Goal: Information Seeking & Learning: Learn about a topic

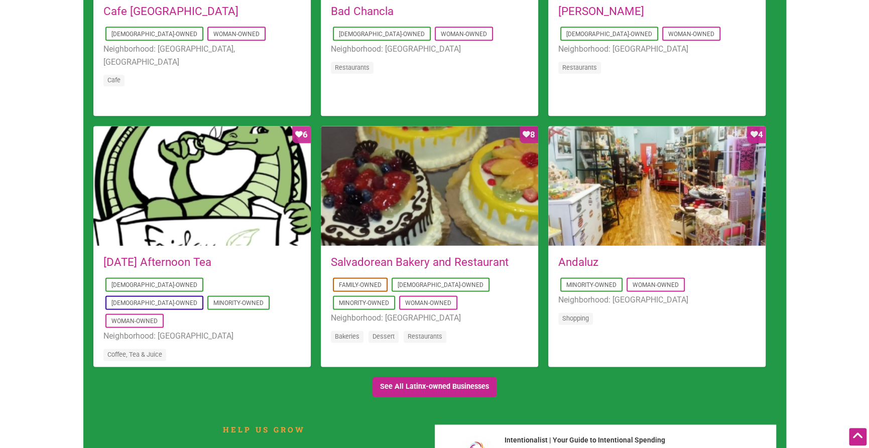
scroll to position [903, 0]
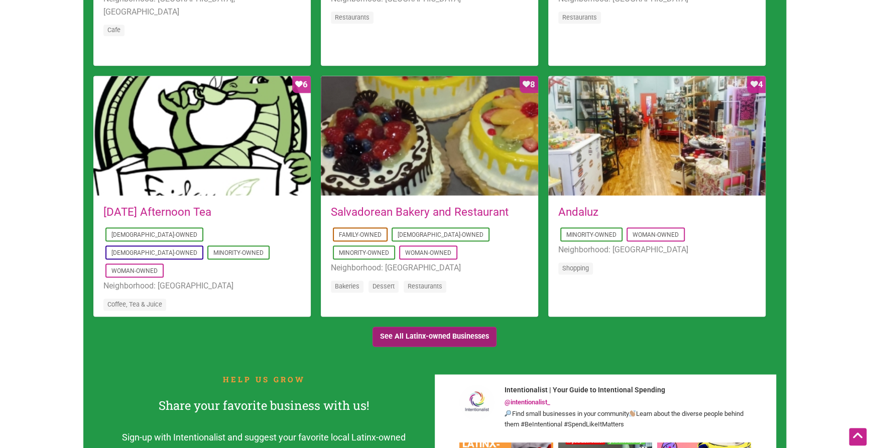
click at [434, 331] on link "See All Latinx-owned Businesses" at bounding box center [434, 337] width 124 height 21
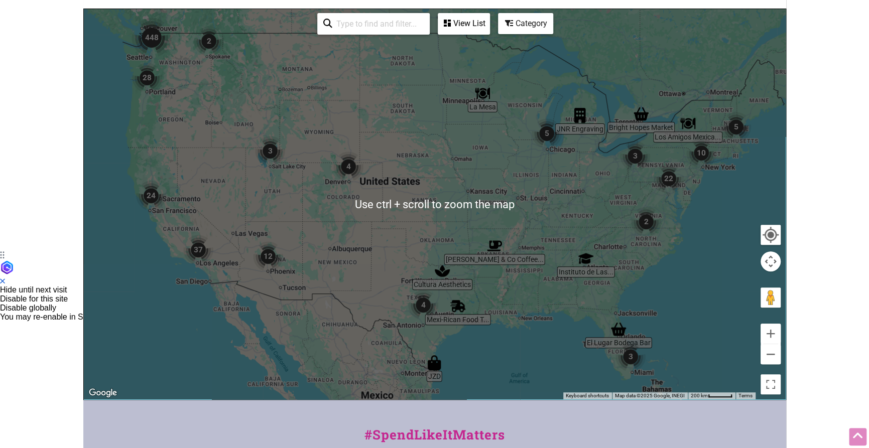
scroll to position [201, 0]
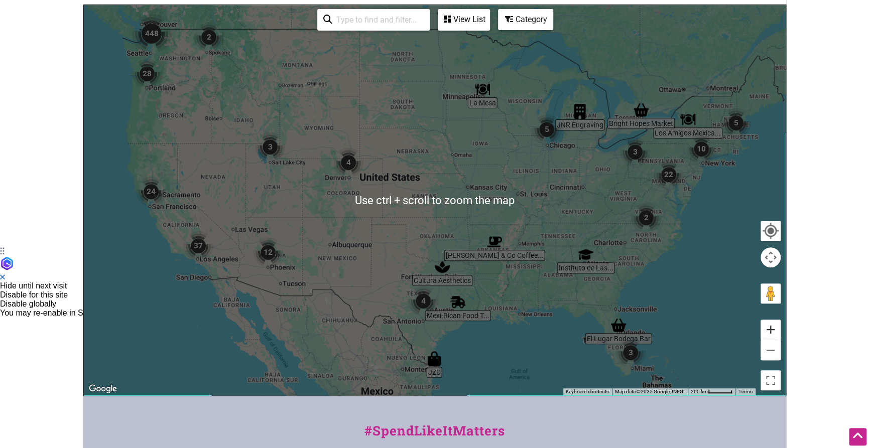
click at [768, 331] on button "Zoom in" at bounding box center [770, 330] width 20 height 20
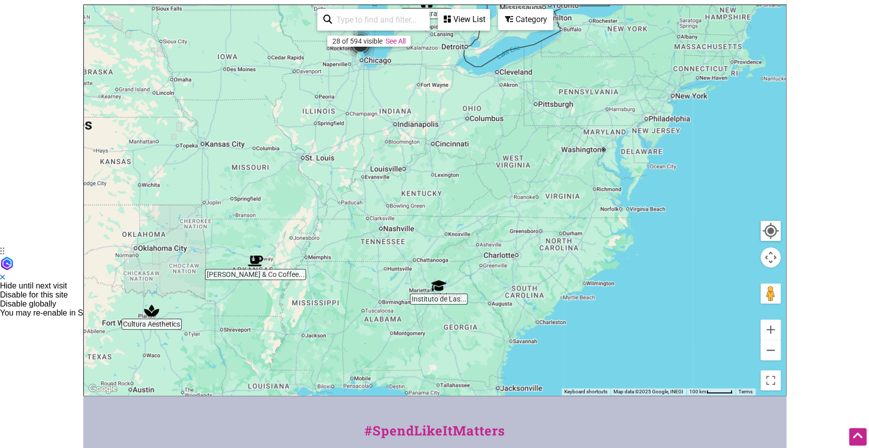
drag, startPoint x: 727, startPoint y: 165, endPoint x: 427, endPoint y: 136, distance: 301.5
click at [427, 136] on div at bounding box center [435, 200] width 702 height 390
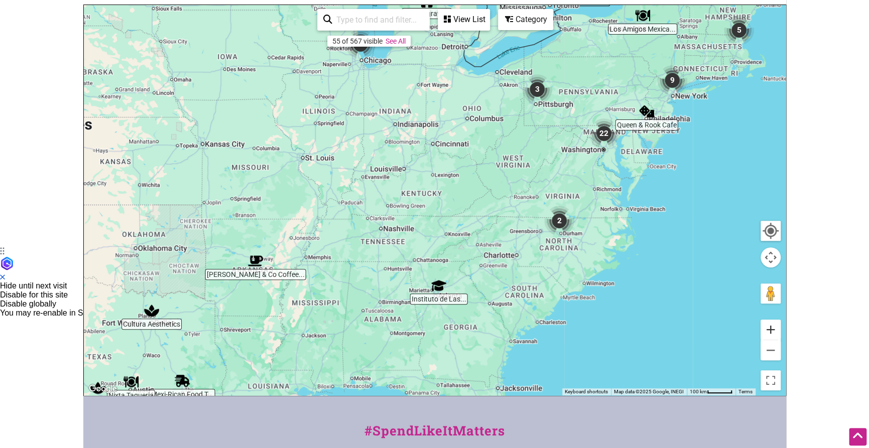
click at [767, 326] on button "Zoom in" at bounding box center [770, 330] width 20 height 20
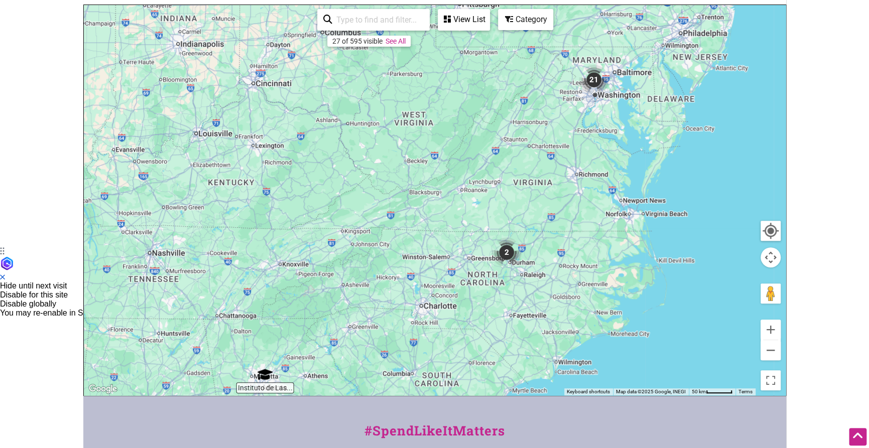
drag, startPoint x: 689, startPoint y: 314, endPoint x: 508, endPoint y: 312, distance: 180.7
click at [508, 312] on div at bounding box center [435, 200] width 702 height 390
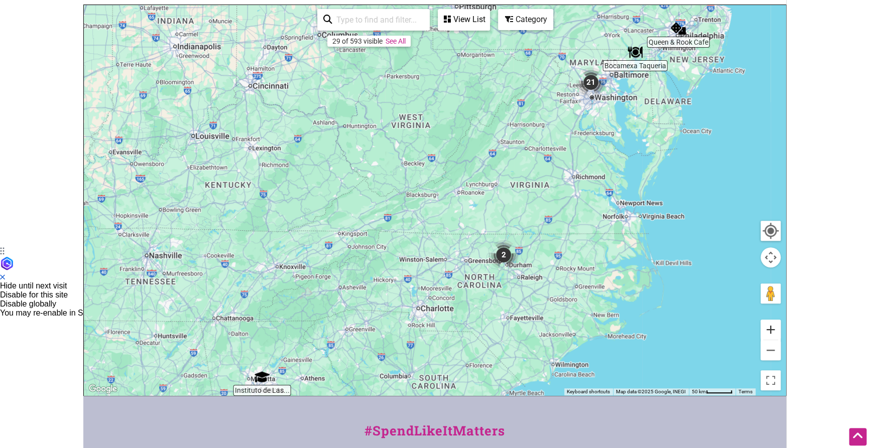
click at [771, 330] on button "Zoom in" at bounding box center [770, 330] width 20 height 20
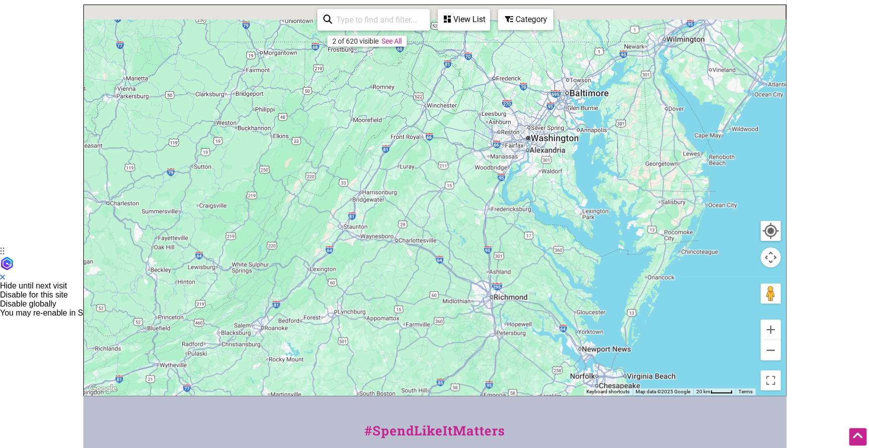
drag, startPoint x: 597, startPoint y: 181, endPoint x: 446, endPoint y: 288, distance: 185.4
click at [446, 288] on div at bounding box center [435, 200] width 702 height 390
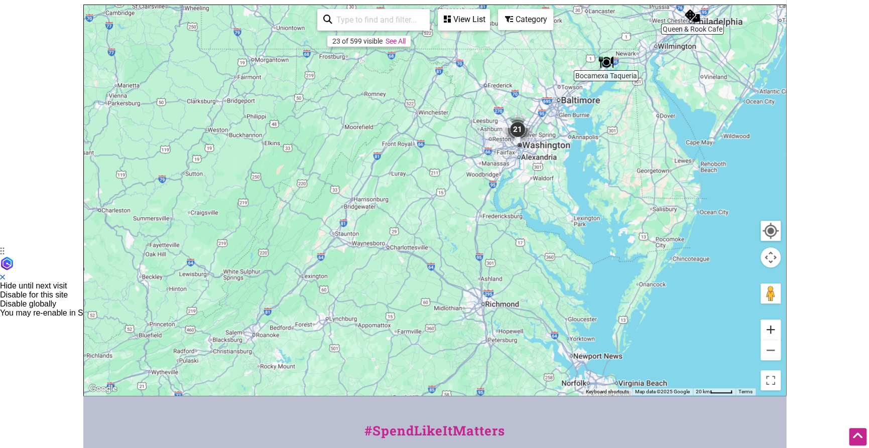
click at [775, 329] on button "Zoom in" at bounding box center [770, 330] width 20 height 20
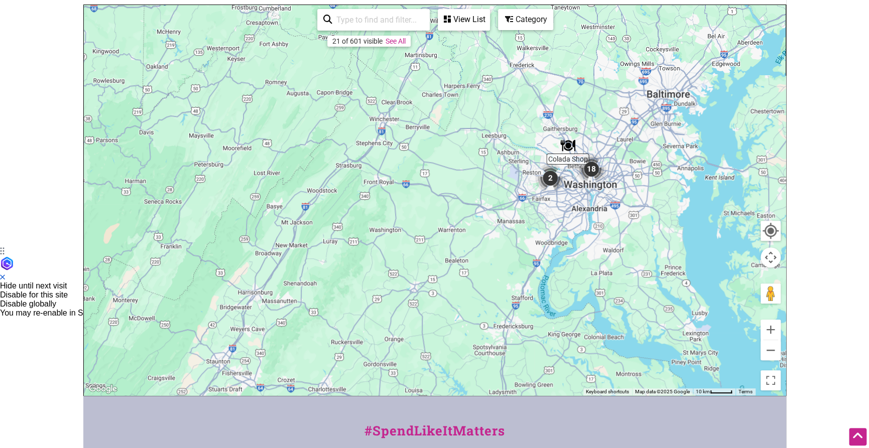
drag, startPoint x: 622, startPoint y: 212, endPoint x: 617, endPoint y: 287, distance: 75.4
click at [617, 287] on div at bounding box center [435, 200] width 702 height 390
click at [769, 329] on button "Zoom in" at bounding box center [770, 330] width 20 height 20
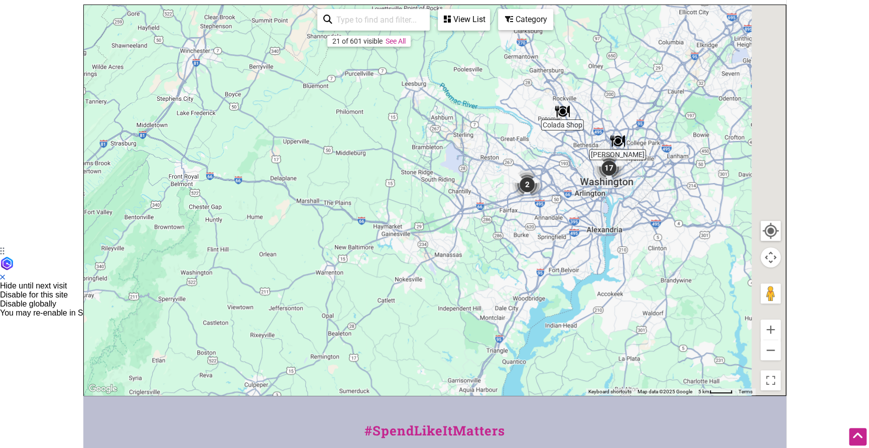
drag, startPoint x: 668, startPoint y: 230, endPoint x: 528, endPoint y: 242, distance: 141.0
click at [528, 242] on div at bounding box center [435, 200] width 702 height 390
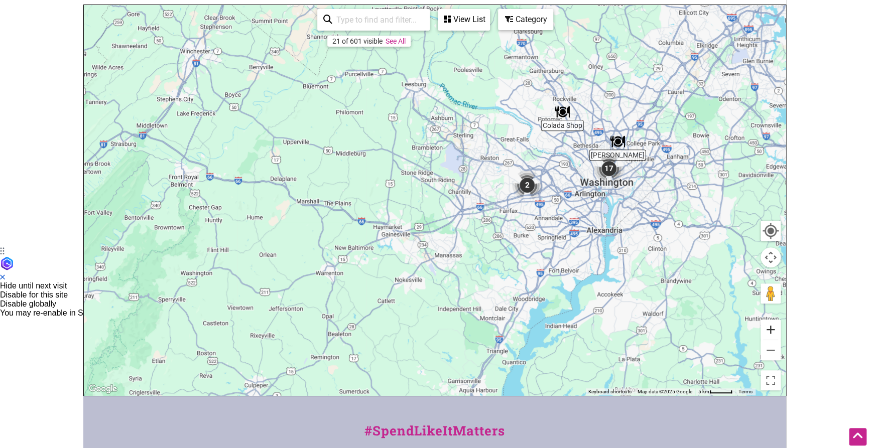
click at [769, 330] on button "Zoom in" at bounding box center [770, 330] width 20 height 20
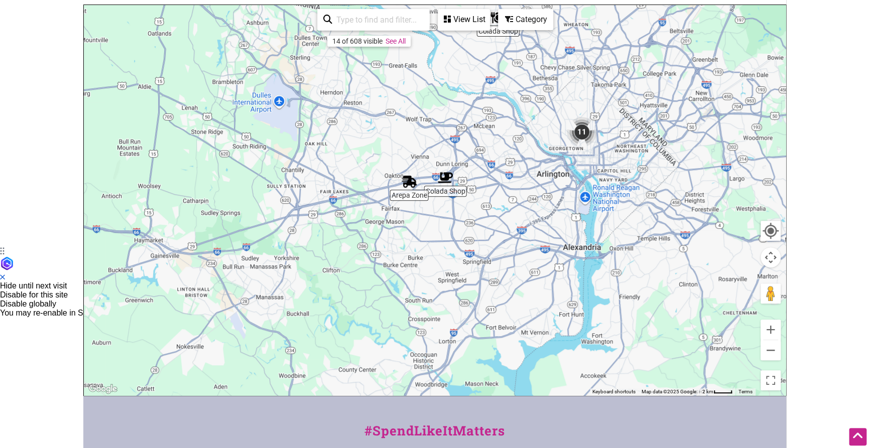
drag, startPoint x: 663, startPoint y: 262, endPoint x: 471, endPoint y: 249, distance: 193.2
click at [471, 249] on div at bounding box center [435, 200] width 702 height 390
click at [768, 325] on button "Zoom in" at bounding box center [770, 330] width 20 height 20
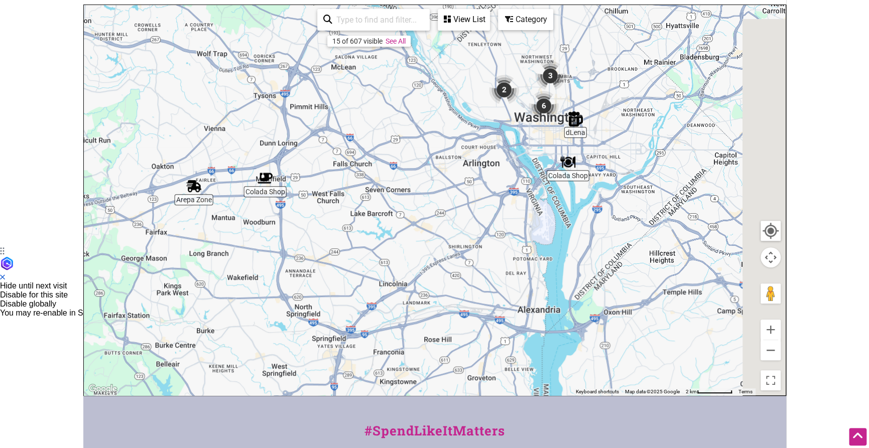
drag, startPoint x: 692, startPoint y: 248, endPoint x: 506, endPoint y: 262, distance: 186.8
click at [506, 262] on div at bounding box center [435, 200] width 702 height 390
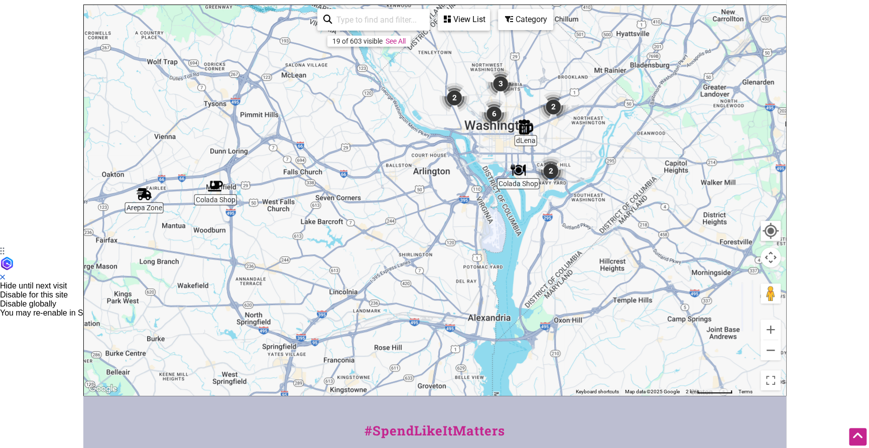
drag, startPoint x: 527, startPoint y: 218, endPoint x: 481, endPoint y: 226, distance: 46.4
click at [481, 226] on div at bounding box center [435, 200] width 702 height 390
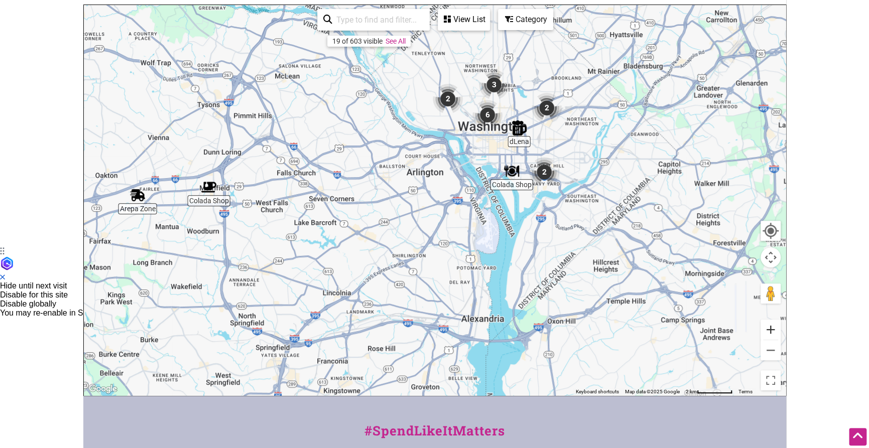
click at [770, 332] on button "Zoom in" at bounding box center [770, 330] width 20 height 20
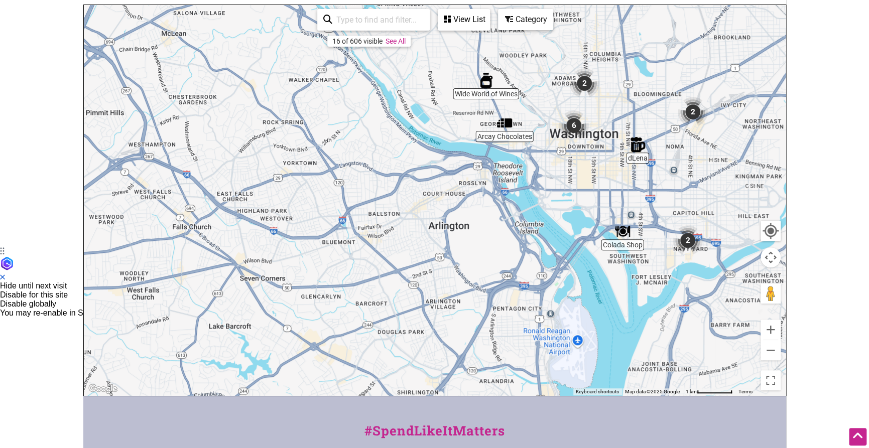
drag, startPoint x: 477, startPoint y: 184, endPoint x: 511, endPoint y: 260, distance: 83.6
click at [511, 260] on div at bounding box center [435, 200] width 702 height 390
click at [511, 140] on div at bounding box center [435, 200] width 702 height 390
click at [501, 127] on img "Arcay Chocolates" at bounding box center [504, 122] width 15 height 15
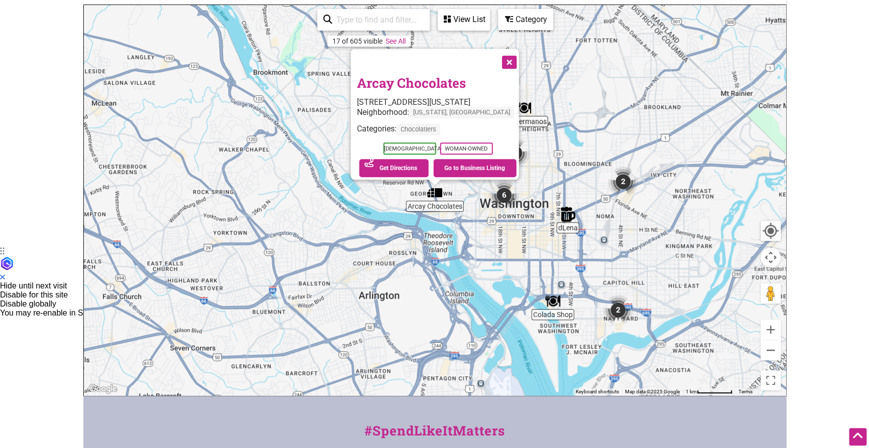
click at [423, 80] on link "Arcay Chocolates" at bounding box center [410, 82] width 109 height 17
click at [501, 59] on button "Close" at bounding box center [507, 61] width 25 height 25
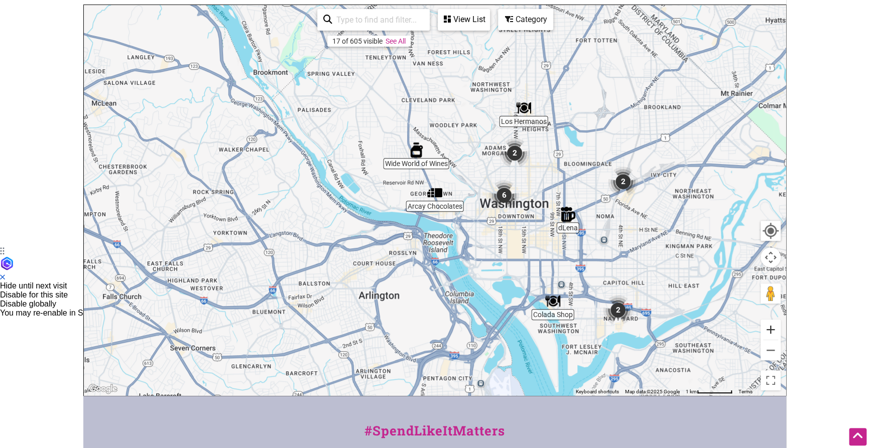
click at [769, 335] on button "Zoom in" at bounding box center [770, 330] width 20 height 20
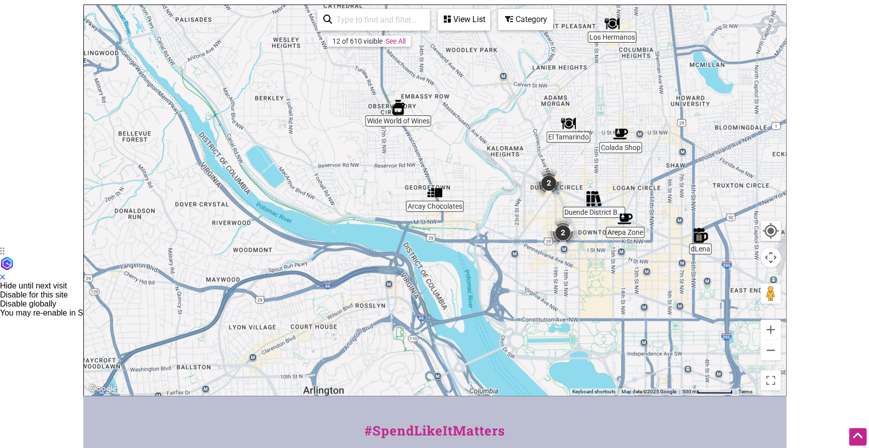
click at [544, 183] on img "2" at bounding box center [548, 183] width 30 height 30
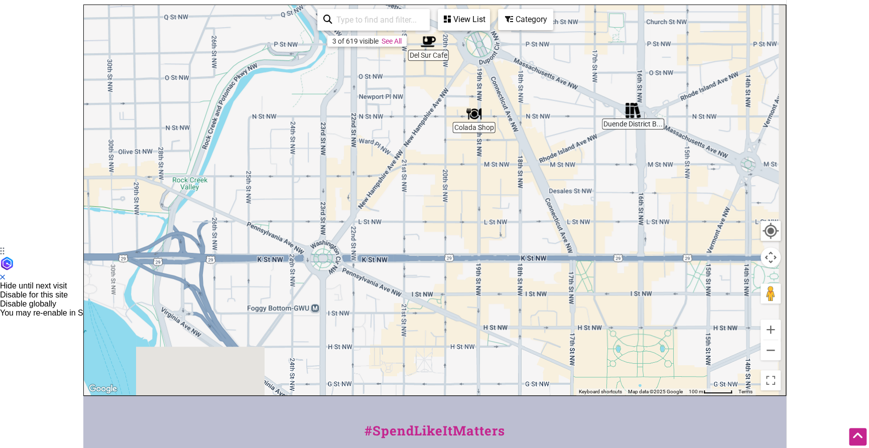
drag, startPoint x: 594, startPoint y: 308, endPoint x: 529, endPoint y: 149, distance: 171.8
click at [528, 144] on div "To navigate, press the arrow keys." at bounding box center [435, 200] width 702 height 390
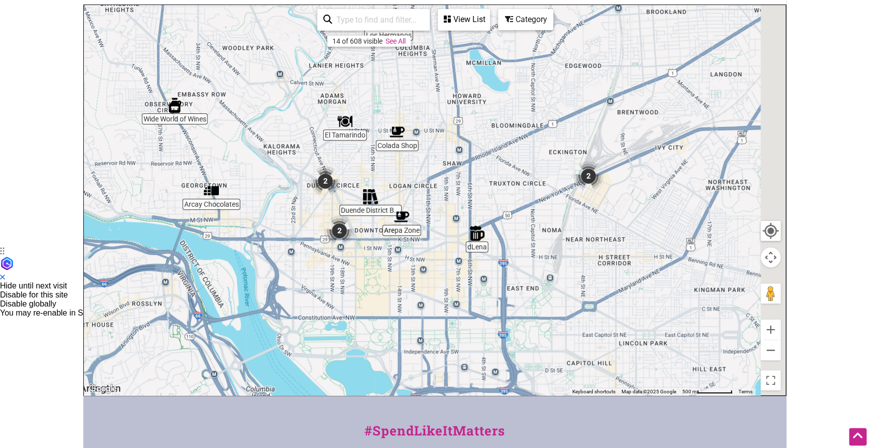
drag, startPoint x: 631, startPoint y: 178, endPoint x: 463, endPoint y: 180, distance: 168.6
click at [463, 180] on div "To navigate, press the arrow keys." at bounding box center [435, 200] width 702 height 390
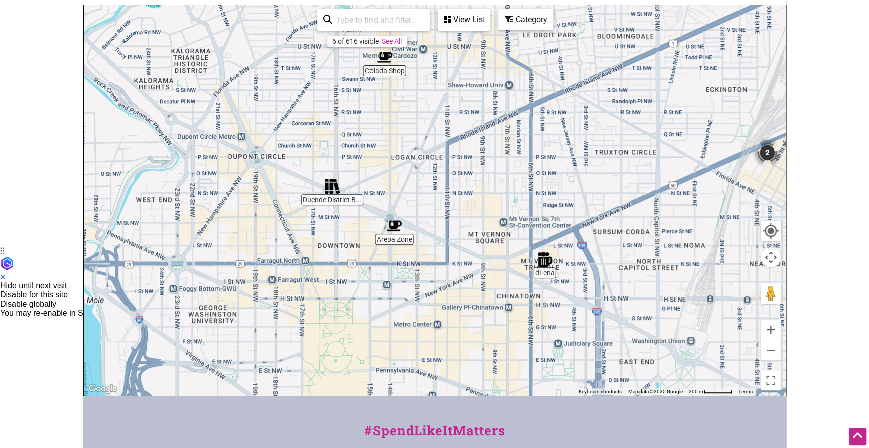
drag, startPoint x: 394, startPoint y: 255, endPoint x: 710, endPoint y: 171, distance: 326.3
click at [710, 172] on div "To navigate, press the arrow keys." at bounding box center [435, 200] width 702 height 390
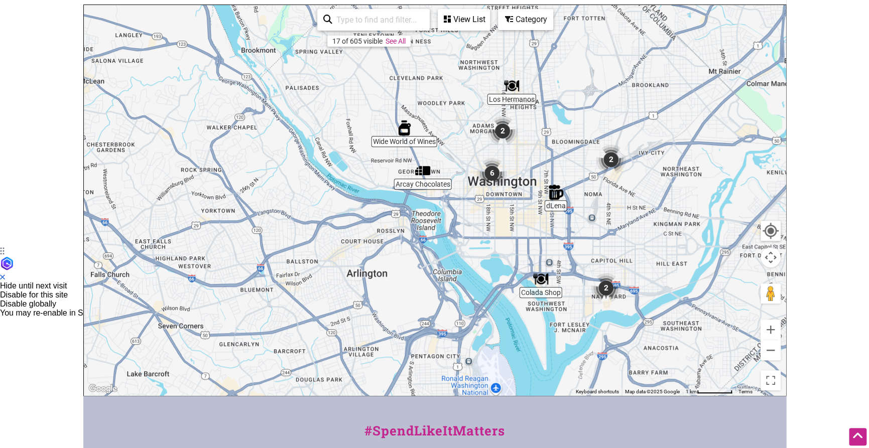
drag, startPoint x: 361, startPoint y: 250, endPoint x: 498, endPoint y: 222, distance: 139.4
click at [498, 222] on div "To navigate, press the arrow keys." at bounding box center [435, 200] width 702 height 390
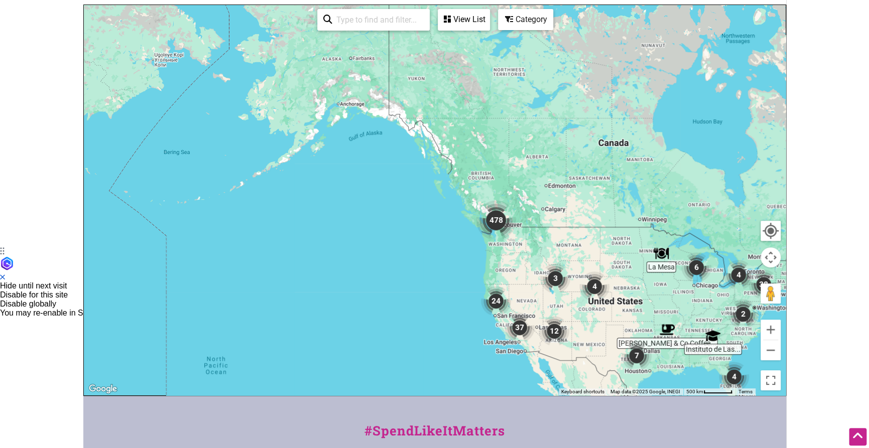
drag, startPoint x: 298, startPoint y: 278, endPoint x: 659, endPoint y: 327, distance: 365.1
click at [660, 327] on div "To navigate, press the arrow keys." at bounding box center [435, 200] width 702 height 390
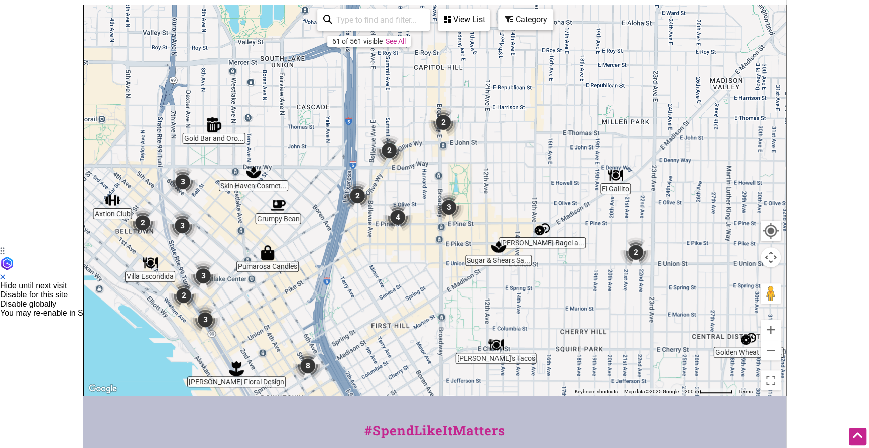
drag, startPoint x: 447, startPoint y: 150, endPoint x: 452, endPoint y: 273, distance: 122.5
click at [452, 273] on div "To navigate, press the arrow keys." at bounding box center [435, 200] width 702 height 390
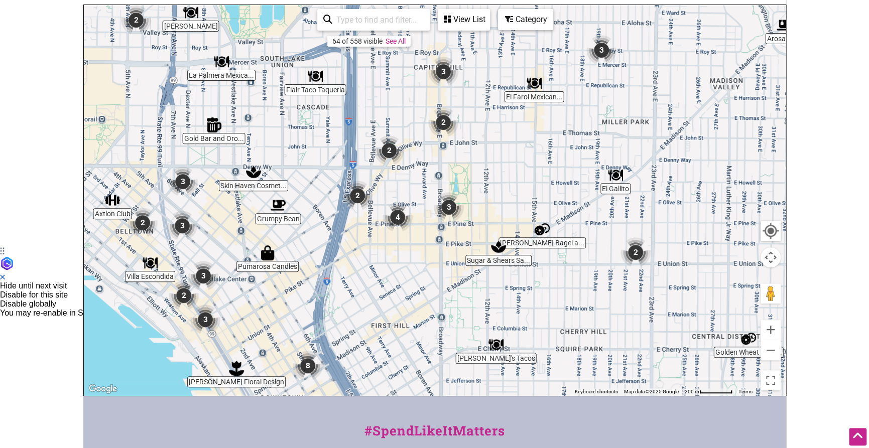
click at [517, 17] on div "Category" at bounding box center [525, 19] width 53 height 19
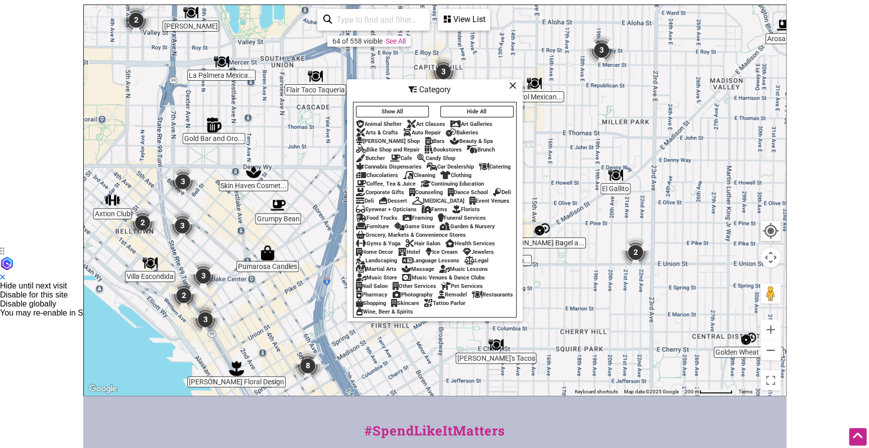
click at [385, 129] on div "Arts & Crafts" at bounding box center [377, 132] width 42 height 7
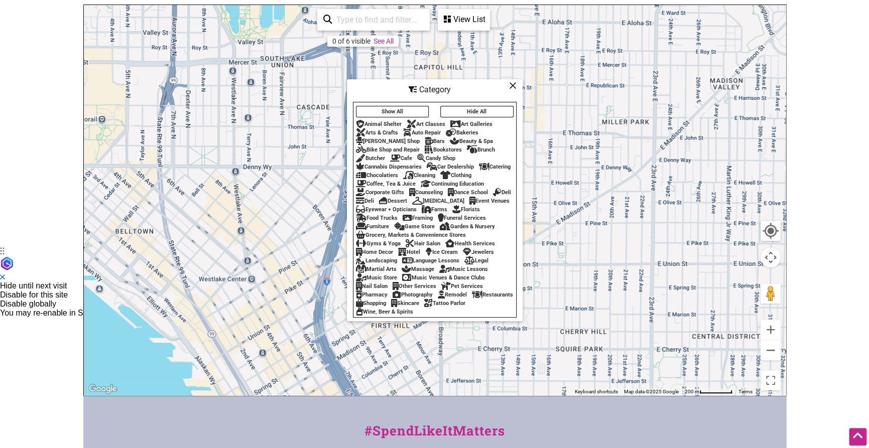
click at [385, 129] on div "Arts & Crafts" at bounding box center [377, 132] width 42 height 7
click at [380, 121] on div "Animal Shelter" at bounding box center [379, 124] width 46 height 7
click at [421, 121] on div "Art Classes" at bounding box center [426, 124] width 39 height 7
click at [459, 124] on icon at bounding box center [455, 124] width 11 height 1
click at [463, 129] on div "Bakeries" at bounding box center [462, 132] width 33 height 7
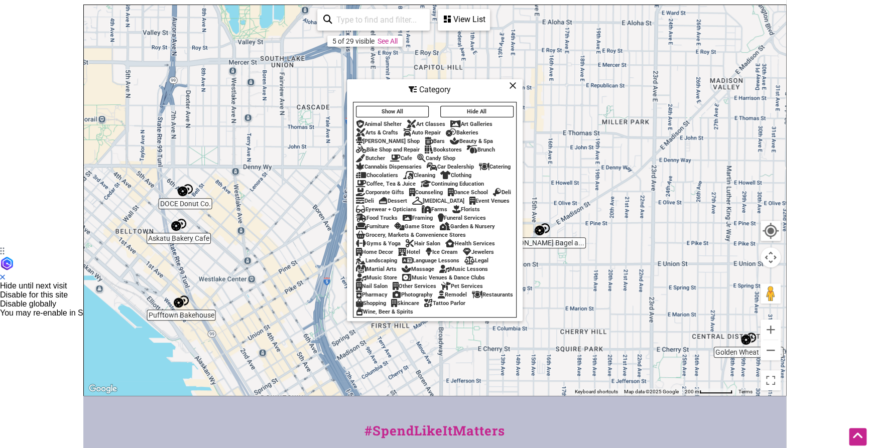
click at [416, 129] on div "Auto Repair" at bounding box center [422, 132] width 38 height 7
click at [425, 138] on div "Bars" at bounding box center [435, 141] width 20 height 7
click at [479, 106] on button "Hide All" at bounding box center [476, 112] width 73 height 12
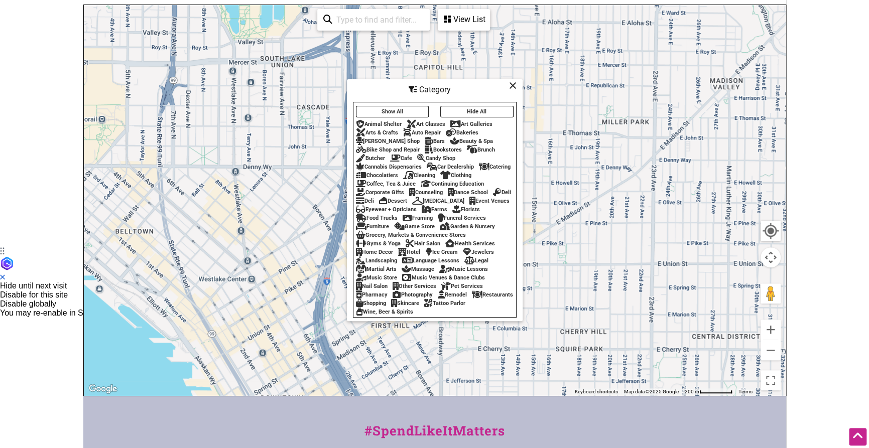
click at [383, 121] on div "Animal Shelter" at bounding box center [379, 124] width 46 height 7
click at [423, 121] on div "Art Classes" at bounding box center [426, 124] width 39 height 7
click at [467, 121] on div "Art Galleries" at bounding box center [471, 124] width 42 height 7
click at [389, 129] on div "Arts & Crafts" at bounding box center [377, 132] width 42 height 7
click at [424, 129] on div "Auto Repair" at bounding box center [422, 132] width 38 height 7
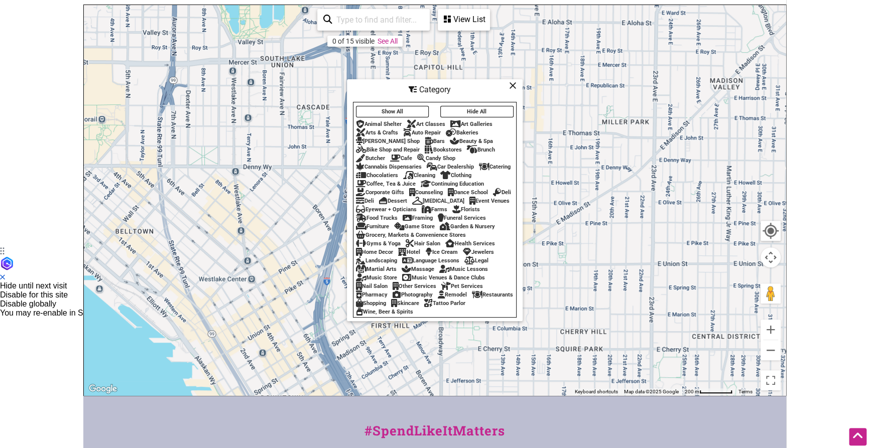
click at [378, 138] on div "Barber Shop" at bounding box center [388, 141] width 64 height 7
click at [451, 138] on div "Beauty & Spa" at bounding box center [471, 141] width 43 height 7
click at [441, 147] on div "Bookstores" at bounding box center [443, 150] width 37 height 7
click at [442, 155] on div "Candy Shop" at bounding box center [436, 158] width 38 height 7
click at [390, 172] on div "Chocolatiers" at bounding box center [377, 175] width 42 height 7
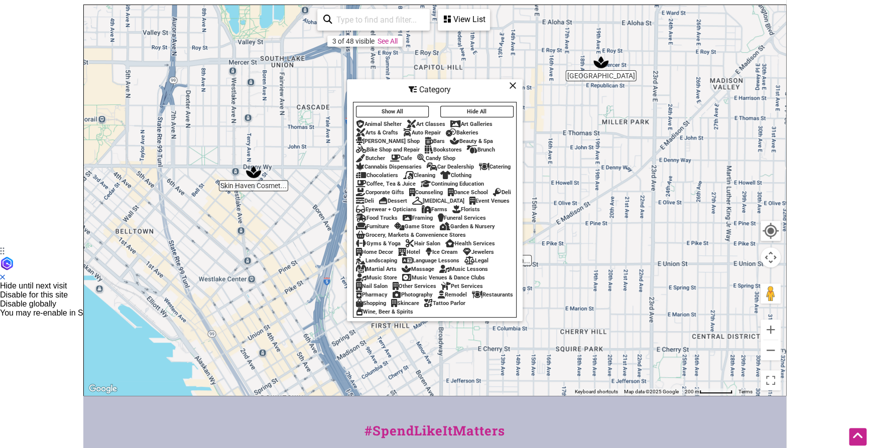
click at [458, 172] on div "Clothing" at bounding box center [455, 175] width 31 height 7
click at [444, 181] on div "Continuing Education" at bounding box center [452, 184] width 63 height 7
click at [465, 189] on div "Dance School" at bounding box center [468, 192] width 40 height 7
click at [407, 198] on div "Dessert" at bounding box center [393, 201] width 28 height 7
click at [493, 196] on div "Deli" at bounding box center [502, 192] width 18 height 7
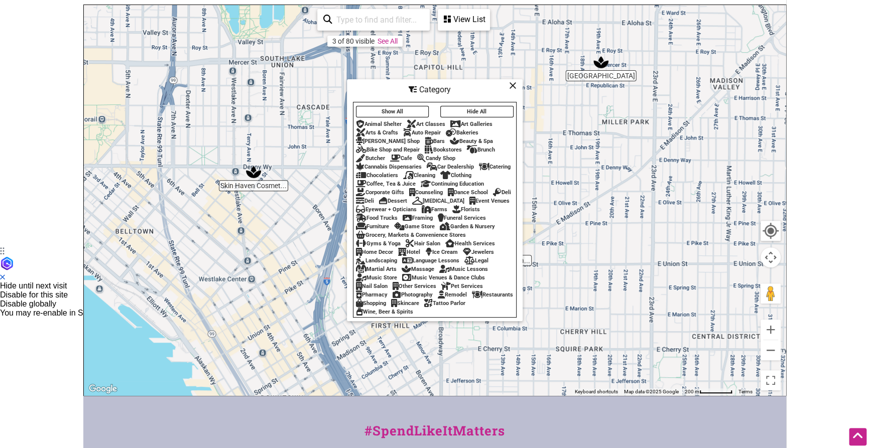
click at [469, 204] on div "Event Venues" at bounding box center [489, 201] width 40 height 7
click at [417, 206] on div "Eyewear + Opticians" at bounding box center [386, 209] width 61 height 7
click at [452, 213] on div "Florists" at bounding box center [466, 209] width 28 height 7
click at [435, 223] on div "Game Store" at bounding box center [414, 226] width 41 height 7
click at [389, 223] on div "Furniture" at bounding box center [372, 226] width 33 height 7
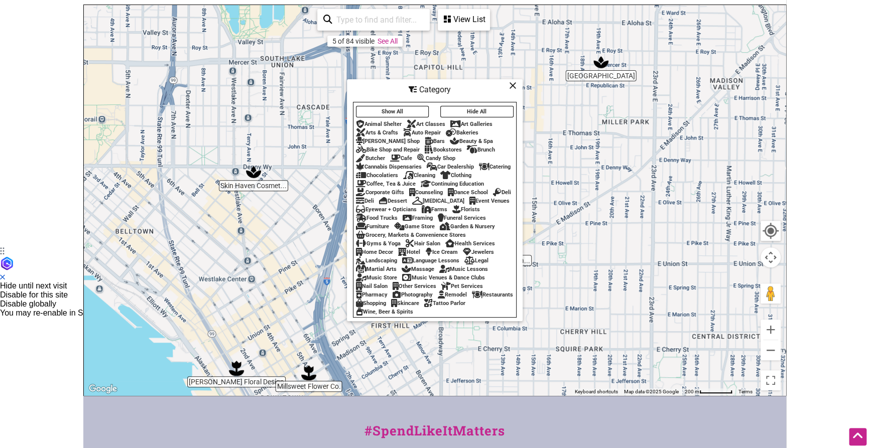
click at [433, 215] on div "Framing" at bounding box center [417, 218] width 30 height 7
click at [425, 264] on div "Language Lessons" at bounding box center [430, 260] width 57 height 7
click at [480, 264] on div "Legal" at bounding box center [476, 260] width 24 height 7
click at [455, 273] on div "Music Lessons" at bounding box center [463, 269] width 49 height 7
click at [381, 281] on div "Music Store" at bounding box center [376, 278] width 41 height 7
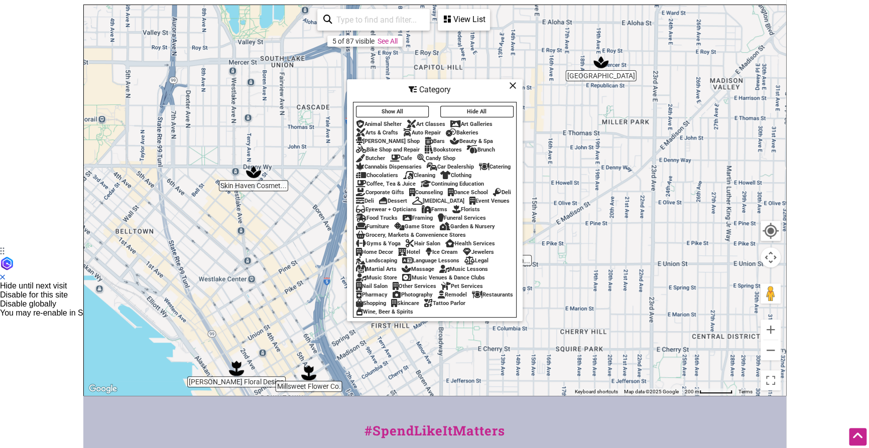
click at [413, 298] on div "Photography" at bounding box center [412, 295] width 40 height 7
click at [376, 298] on div "Pharmacy" at bounding box center [372, 295] width 32 height 7
click at [378, 290] on div "Nail Salon" at bounding box center [372, 286] width 32 height 7
click at [455, 298] on div "Remodel" at bounding box center [452, 295] width 29 height 7
click at [386, 307] on div "Shopping" at bounding box center [371, 303] width 30 height 7
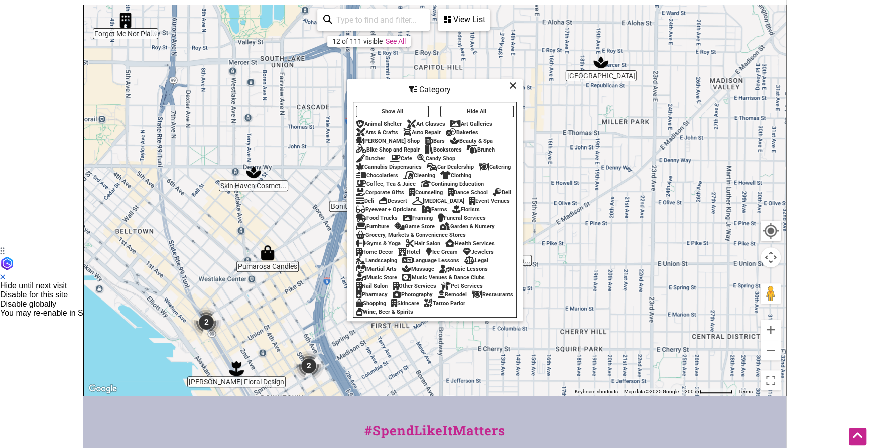
click at [424, 307] on div "Tattoo Parlor" at bounding box center [444, 303] width 41 height 7
click at [512, 85] on icon at bounding box center [513, 85] width 8 height 1
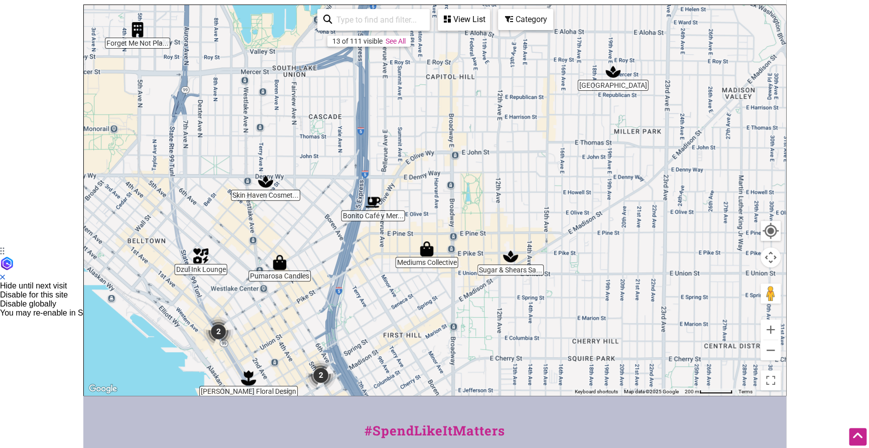
drag, startPoint x: 465, startPoint y: 207, endPoint x: 478, endPoint y: 216, distance: 16.2
click at [478, 216] on div "To navigate, press the arrow keys." at bounding box center [435, 200] width 702 height 390
click at [371, 209] on img "Bonito Café y Mercadito" at bounding box center [372, 202] width 15 height 15
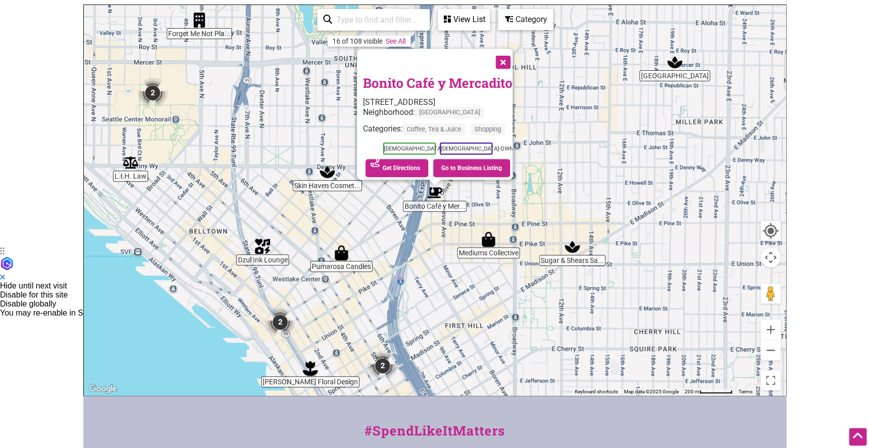
click at [439, 77] on link "Bonito Café y Mercadito" at bounding box center [438, 82] width 150 height 17
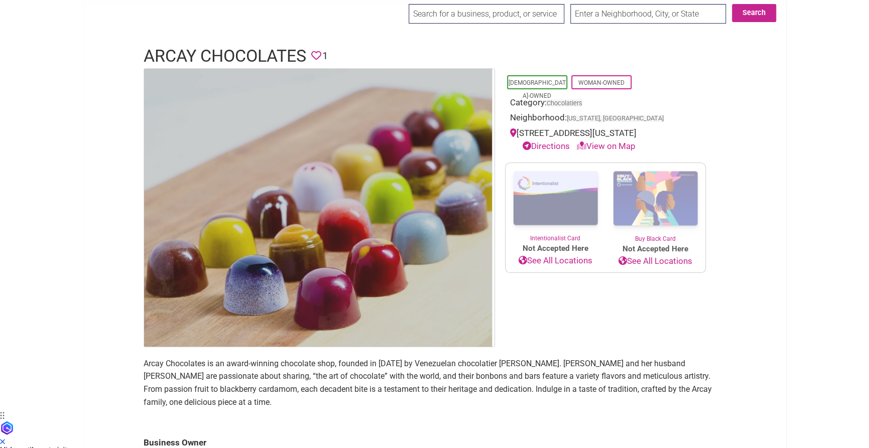
scroll to position [50, 0]
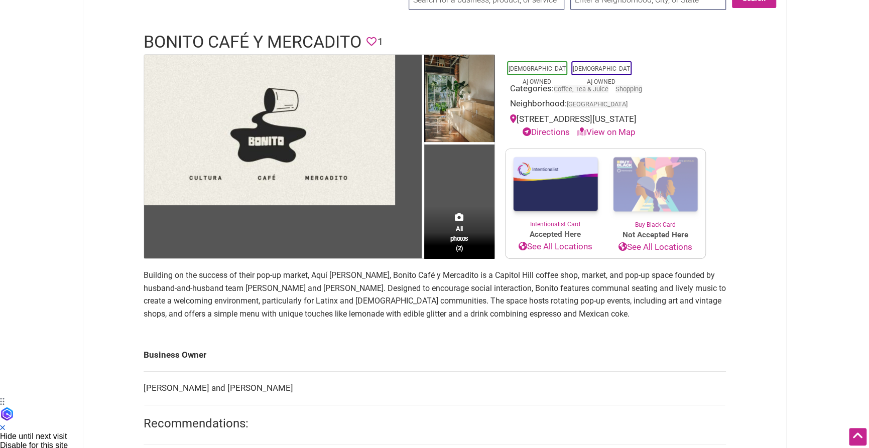
scroll to position [50, 0]
